Goal: Transaction & Acquisition: Purchase product/service

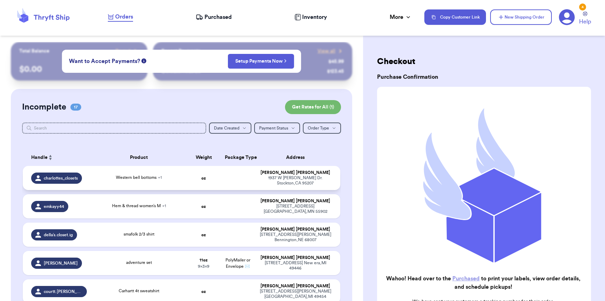
click at [69, 176] on span "charlottes_closets" at bounding box center [61, 178] width 34 height 6
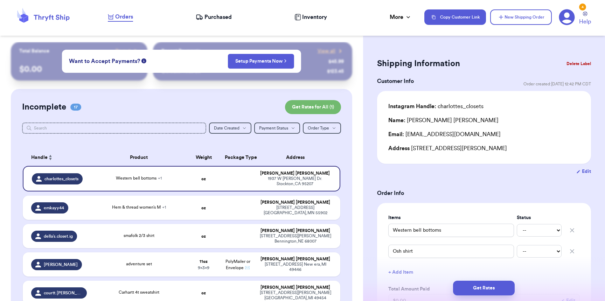
scroll to position [191, 0]
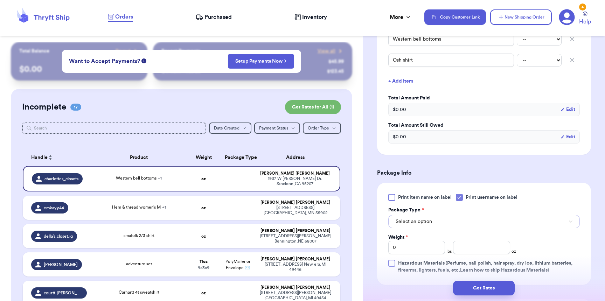
click at [430, 222] on span "Select an option" at bounding box center [413, 221] width 36 height 7
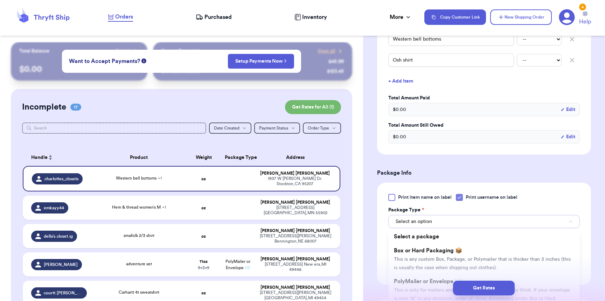
scroll to position [81, 0]
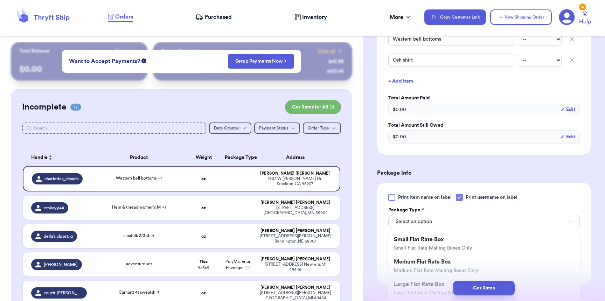
click at [456, 174] on h3 "Package Info" at bounding box center [484, 173] width 214 height 8
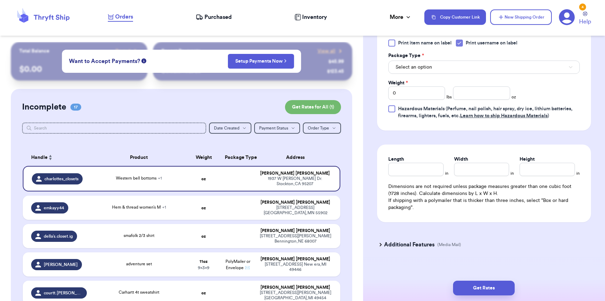
scroll to position [344, 0]
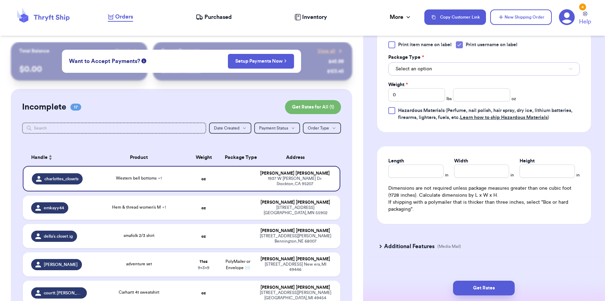
click at [433, 72] on button "Select an option" at bounding box center [483, 68] width 191 height 13
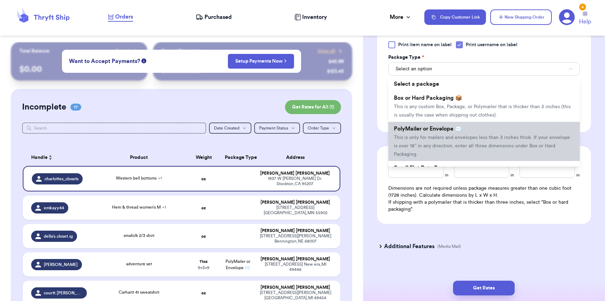
click at [432, 124] on ul "Select a package Box or Hard Packaging 📦 This is any custom Box, Package, or Po…" at bounding box center [483, 122] width 191 height 90
click at [429, 146] on span "This is only for mailers and envelopes less than 3 inches thick. If your envelo…" at bounding box center [482, 146] width 176 height 22
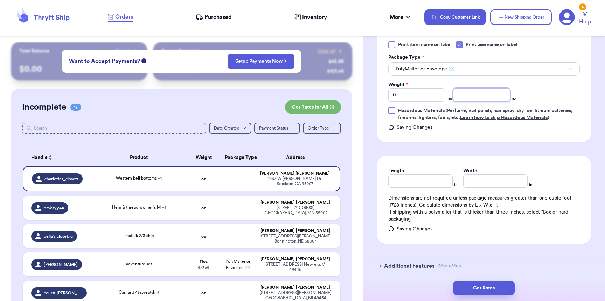
click at [479, 100] on input "number" at bounding box center [481, 94] width 57 height 13
type input "11"
type input "9"
type input "8"
click at [479, 289] on button "Get Rates" at bounding box center [484, 288] width 62 height 15
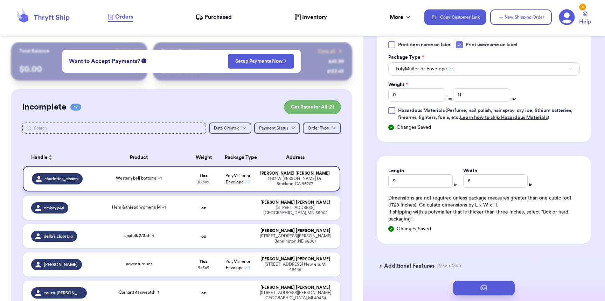
scroll to position [0, 0]
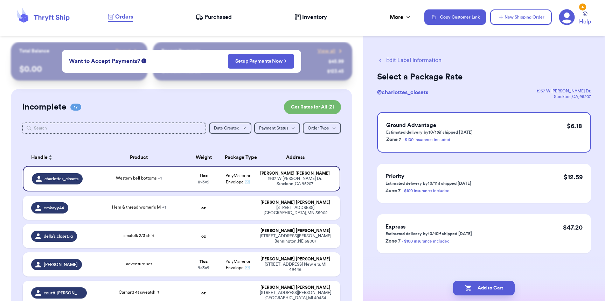
click at [210, 21] on span "Purchased" at bounding box center [217, 17] width 27 height 8
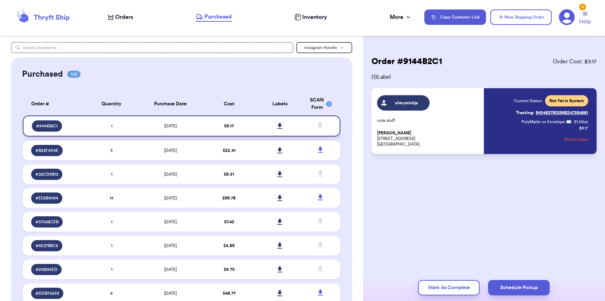
click at [277, 127] on icon at bounding box center [279, 126] width 5 height 6
click at [111, 15] on icon at bounding box center [111, 17] width 6 height 6
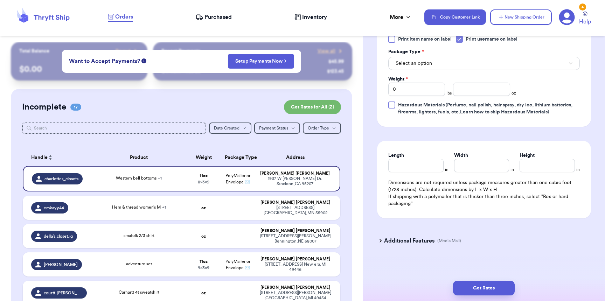
scroll to position [360, 0]
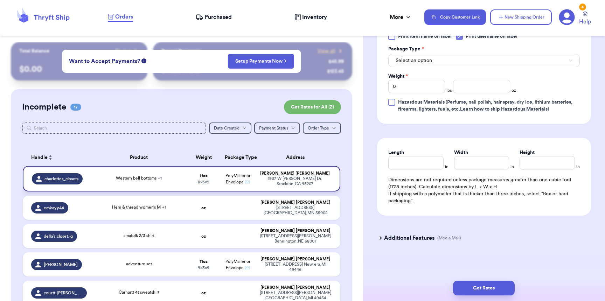
click at [269, 177] on div "[STREET_ADDRESS][PERSON_NAME]" at bounding box center [295, 181] width 72 height 10
type input "11"
type input "9"
type input "8"
click at [483, 288] on button "Get Rates" at bounding box center [484, 288] width 62 height 15
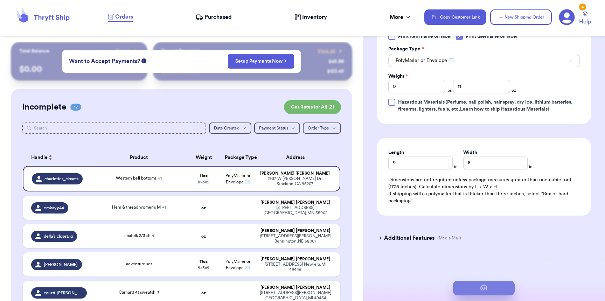
scroll to position [0, 0]
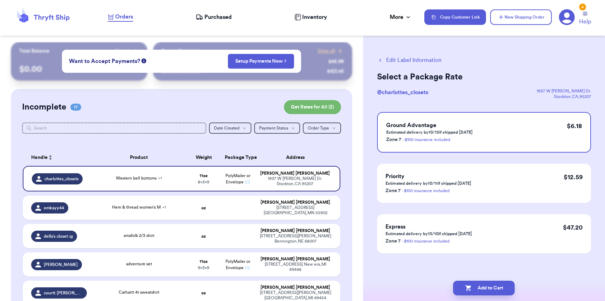
click at [483, 288] on button "Add to Cart" at bounding box center [484, 288] width 62 height 15
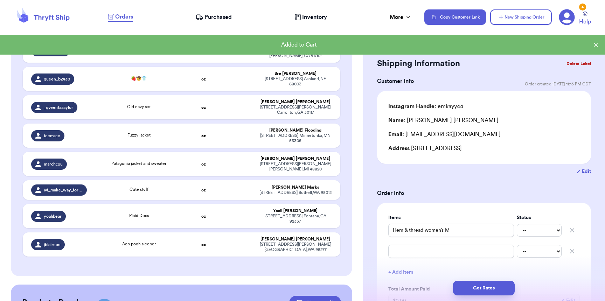
scroll to position [457, 0]
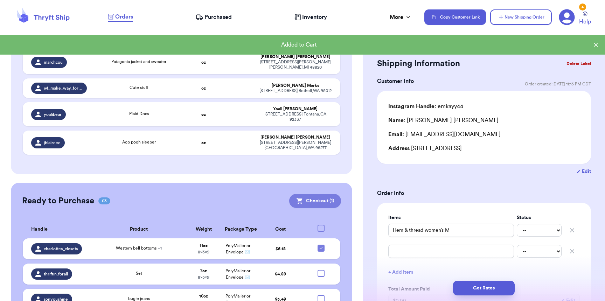
click at [314, 194] on button "Checkout ( 1 )" at bounding box center [315, 201] width 52 height 14
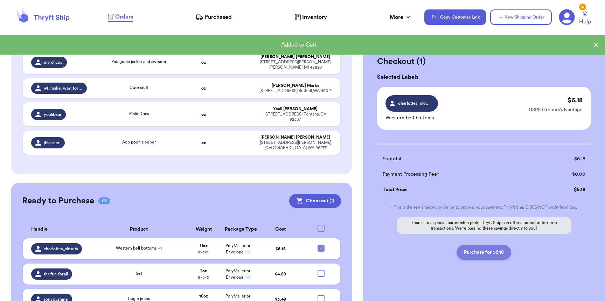
click at [481, 257] on button "Purchase for $6.18" at bounding box center [483, 252] width 55 height 15
checkbox input "false"
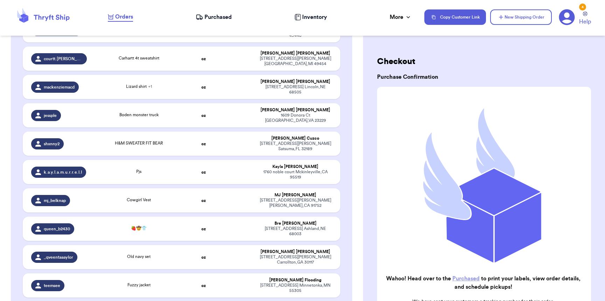
scroll to position [78, 0]
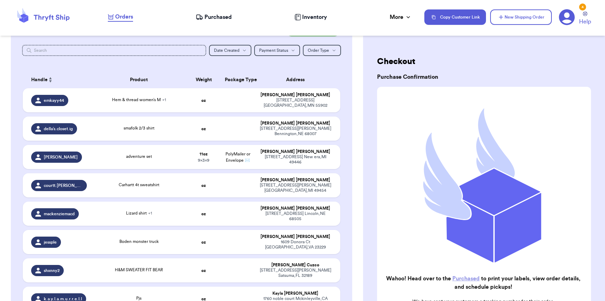
click at [225, 23] on nav "Orders Purchased Inventory More Stats Completed Orders Payments Payouts Copy Cu…" at bounding box center [353, 17] width 504 height 23
click at [219, 17] on span "Purchased" at bounding box center [217, 17] width 27 height 8
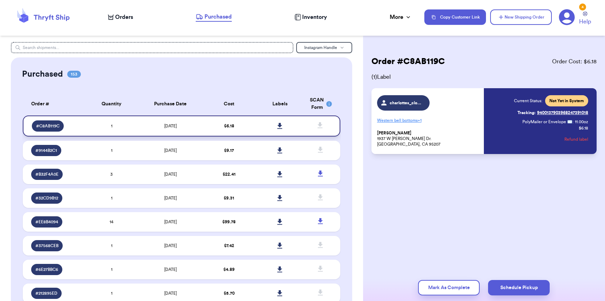
click at [277, 125] on icon at bounding box center [279, 126] width 5 height 6
